Goal: Information Seeking & Learning: Learn about a topic

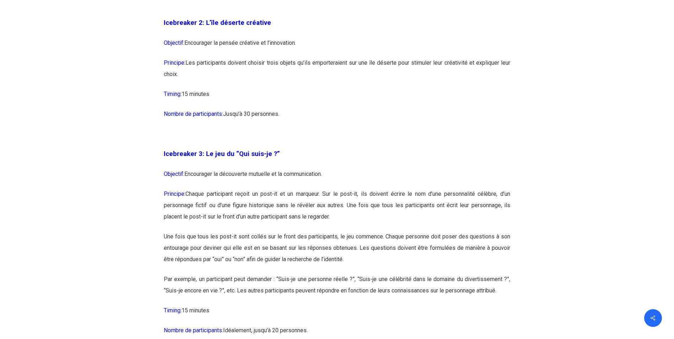
scroll to position [788, 0]
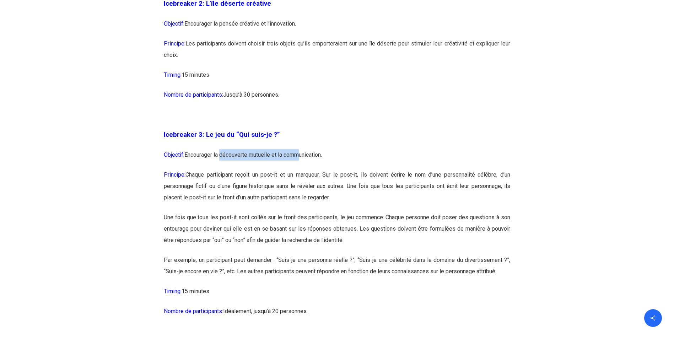
drag, startPoint x: 220, startPoint y: 155, endPoint x: 300, endPoint y: 165, distance: 80.3
click at [300, 165] on p "Objectif: Encourager la découverte mutuelle et la communication." at bounding box center [337, 159] width 347 height 20
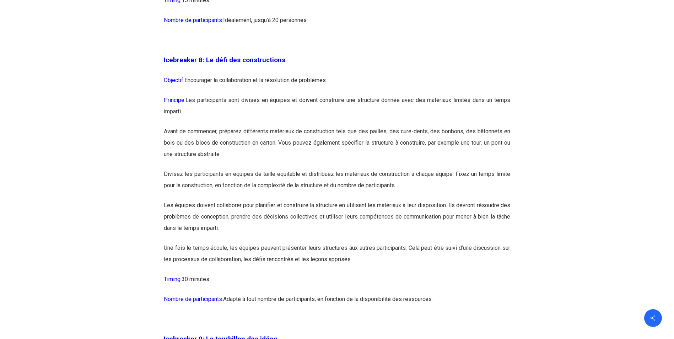
scroll to position [2005, 0]
drag, startPoint x: 324, startPoint y: 123, endPoint x: 384, endPoint y: 129, distance: 60.4
click at [384, 125] on p "Principe: Les participants sont divisés en équipes et doivent construire une st…" at bounding box center [337, 109] width 347 height 31
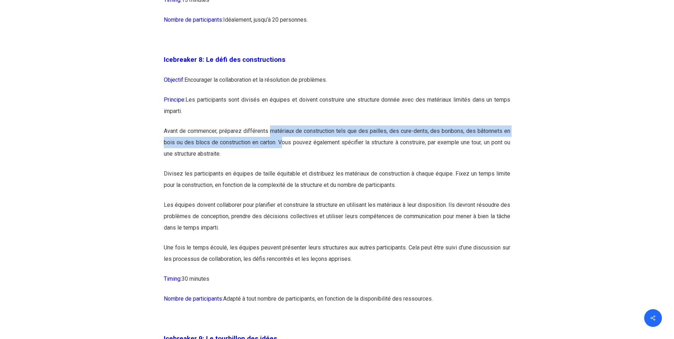
drag, startPoint x: 272, startPoint y: 156, endPoint x: 282, endPoint y: 168, distance: 16.0
click at [282, 168] on p "Avant de commencer, préparez différents matériaux de construction tels que des …" at bounding box center [337, 146] width 347 height 43
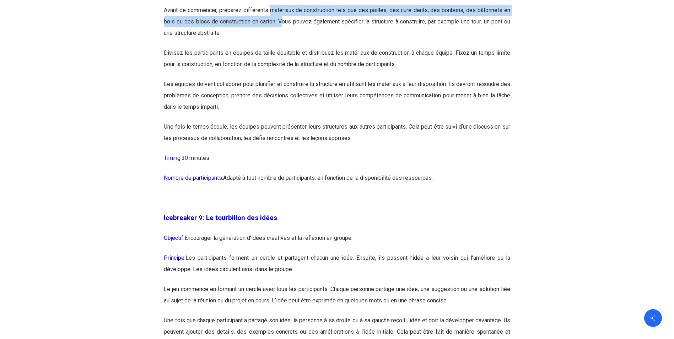
scroll to position [2126, 0]
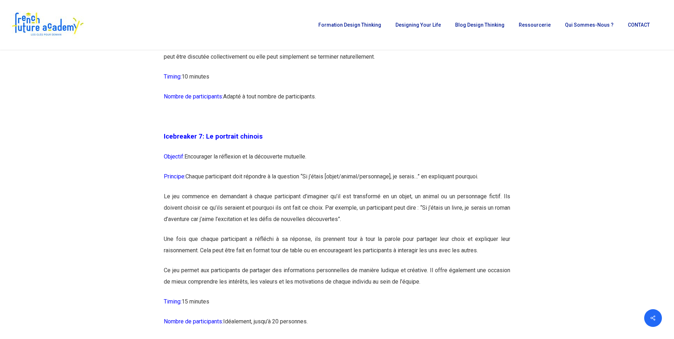
click at [290, 151] on p "Icebreaker 7: Le portrait chinois" at bounding box center [337, 141] width 347 height 20
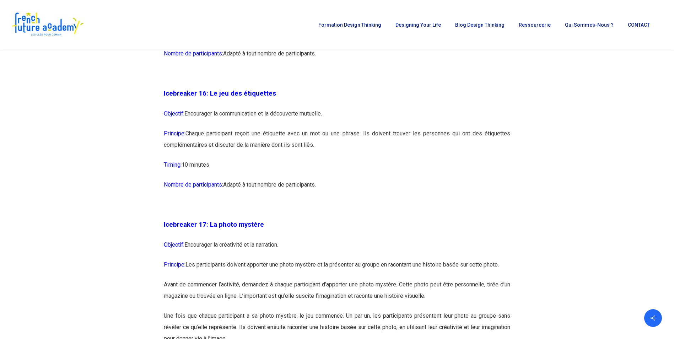
scroll to position [3772, 0]
